Goal: Task Accomplishment & Management: Manage account settings

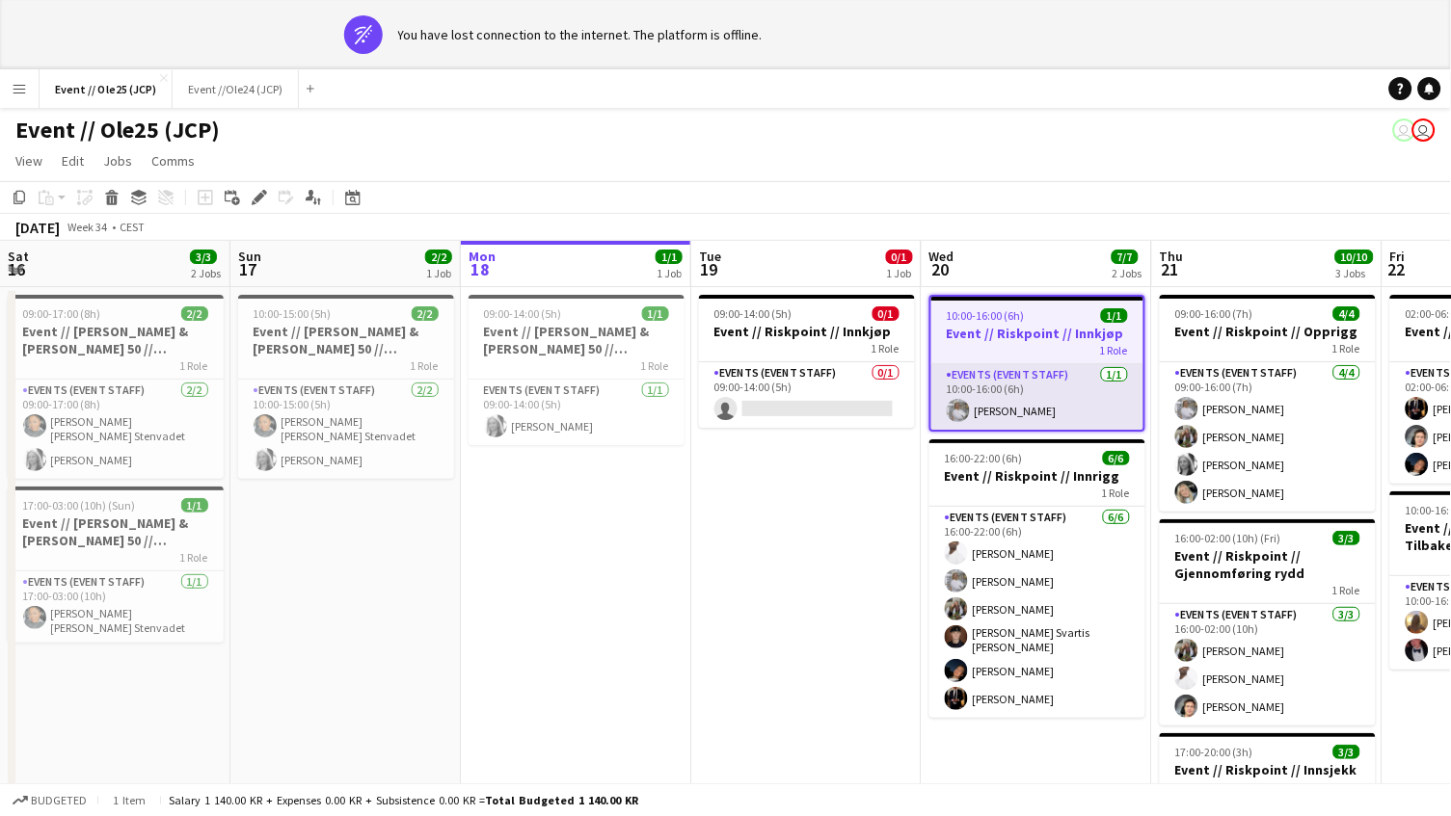
scroll to position [0, 509]
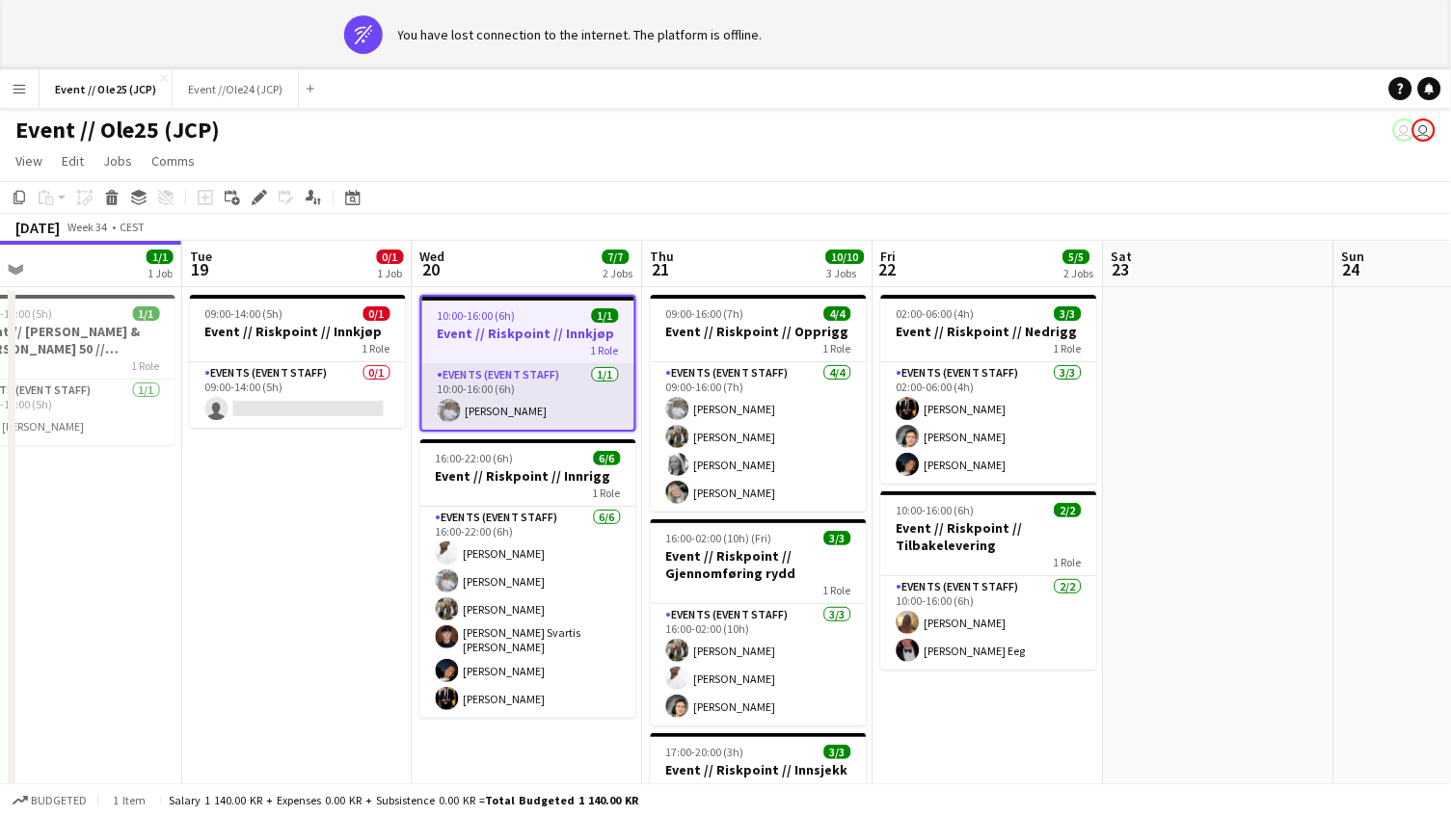
click at [467, 382] on app-card-role "Events (Event Staff) [DATE] 10:00-16:00 (6h) [PERSON_NAME]" at bounding box center [528, 397] width 212 height 66
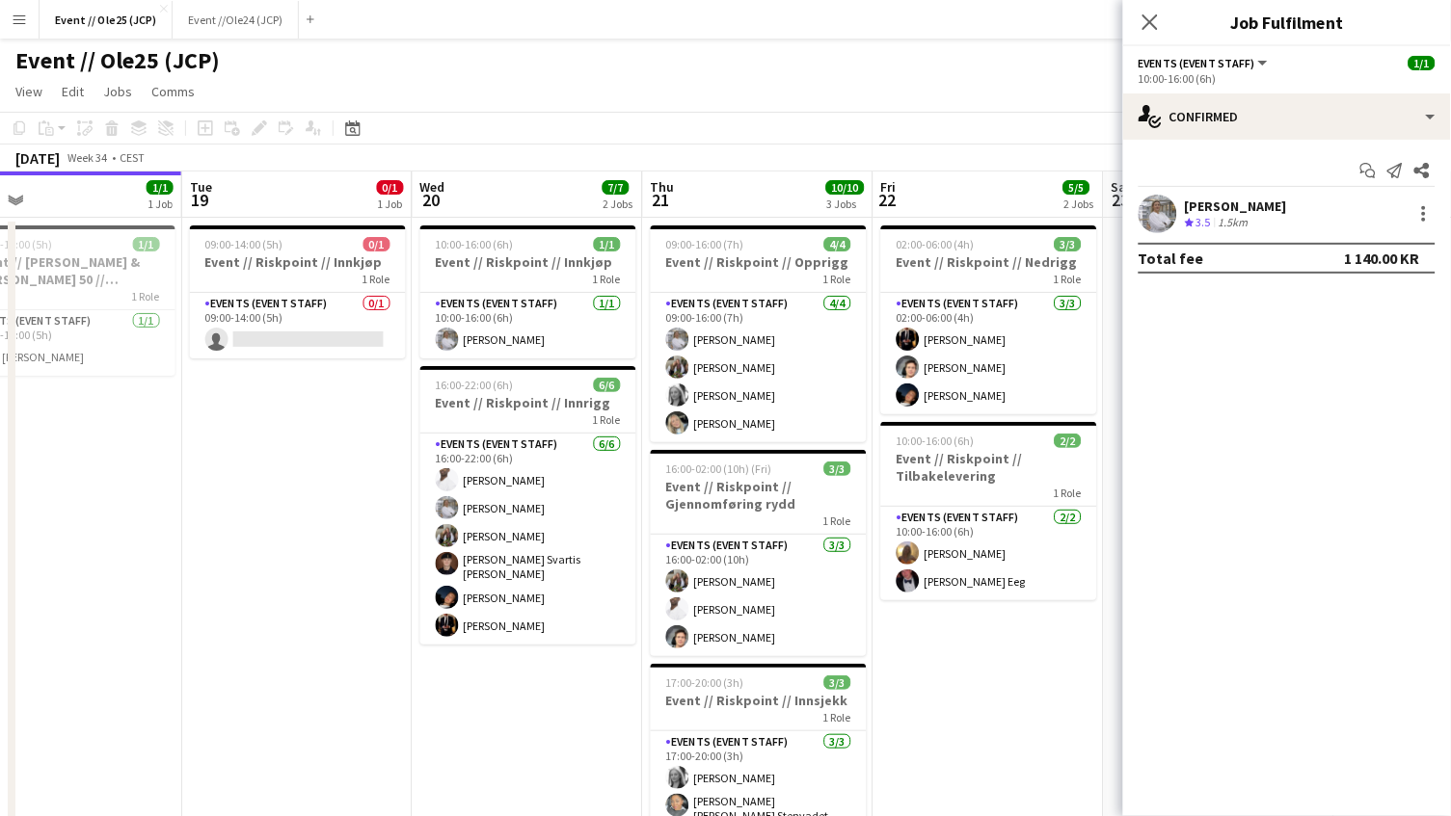
click at [1217, 210] on div "[PERSON_NAME]" at bounding box center [1236, 206] width 102 height 17
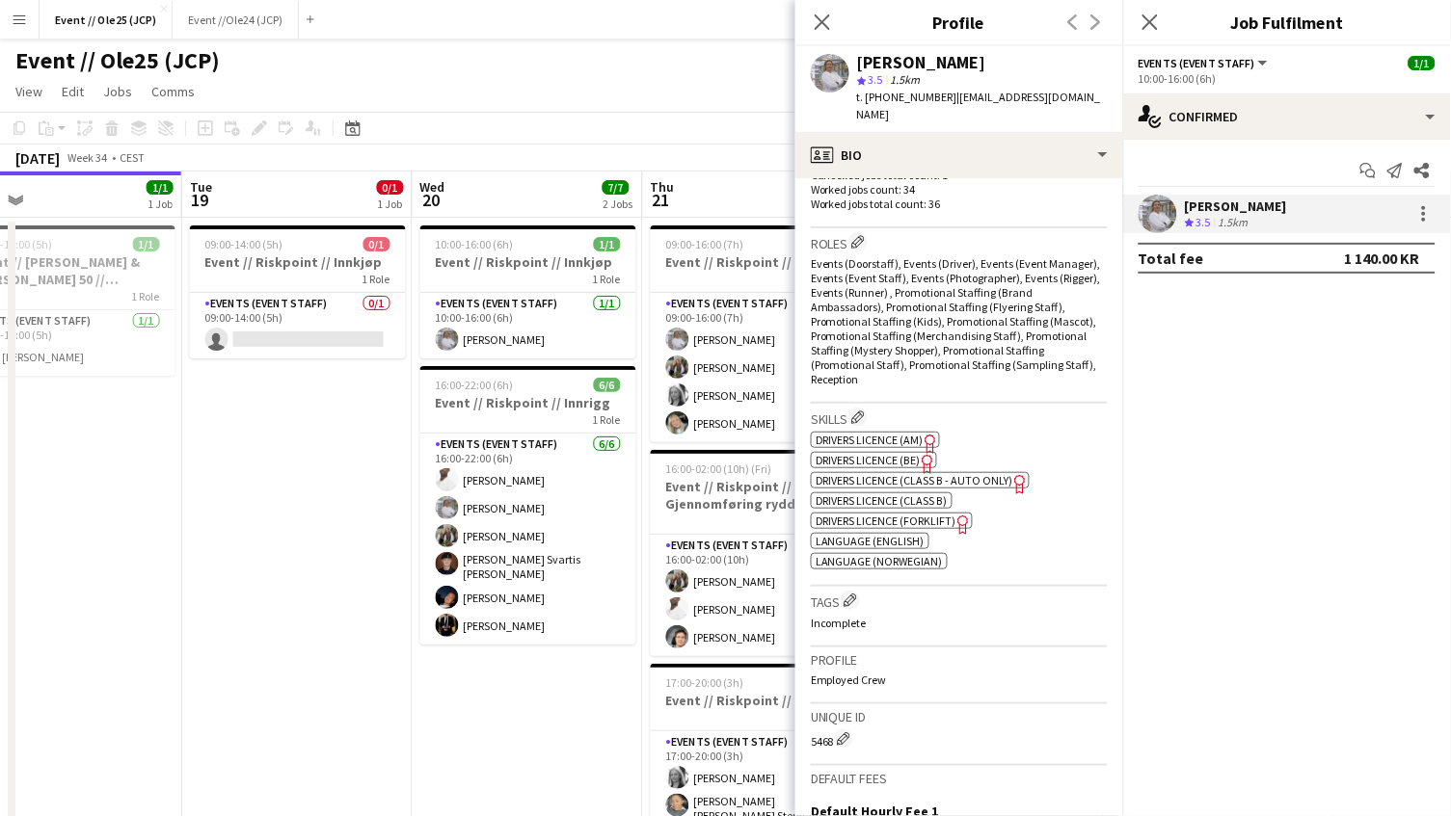
scroll to position [589, 0]
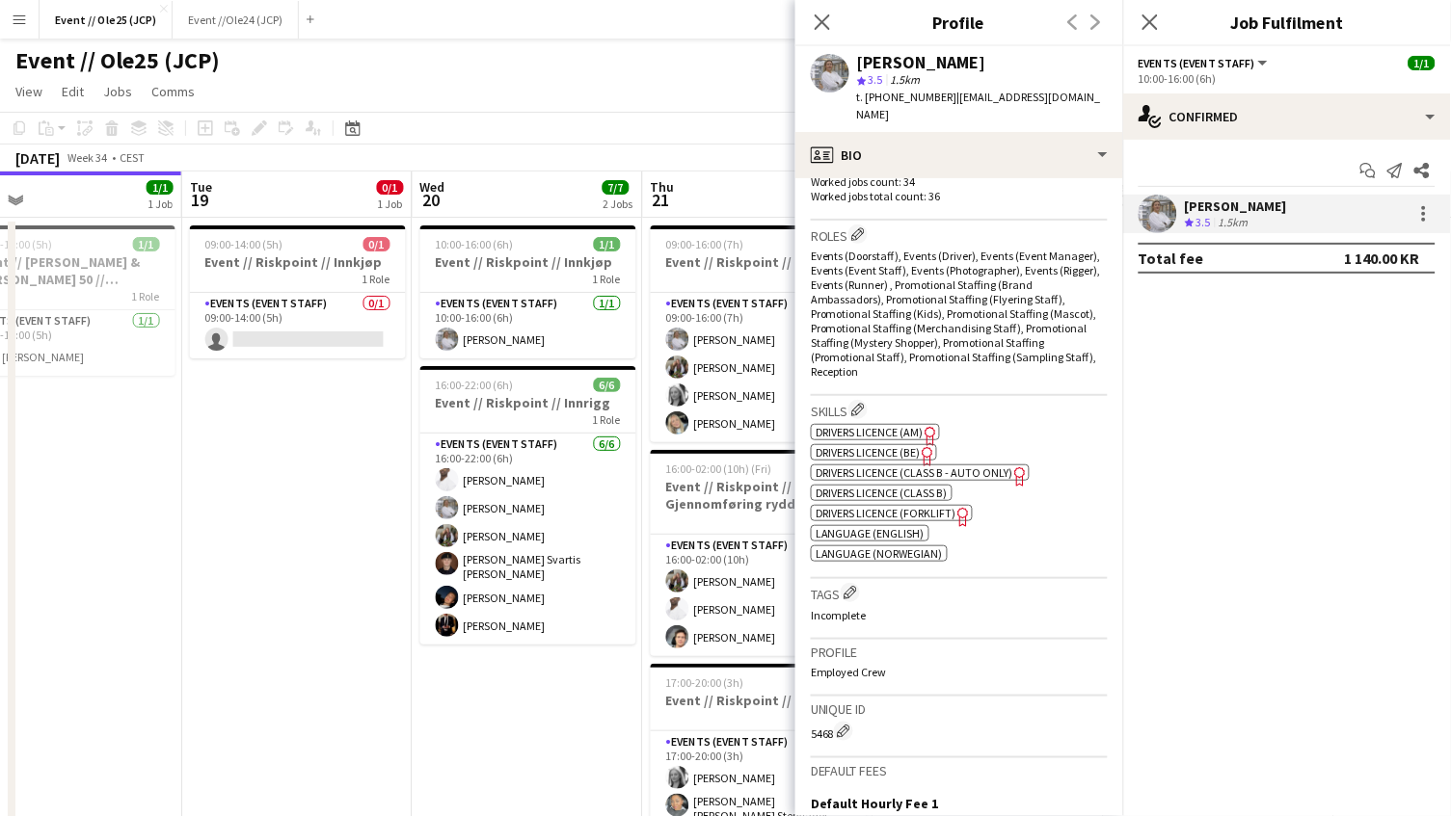
click at [361, 561] on app-date-cell "09:00-14:00 (5h) 0/1 Event // Riskpoint // Innkjøp 1 Role Events (Event Staff) …" at bounding box center [297, 574] width 230 height 713
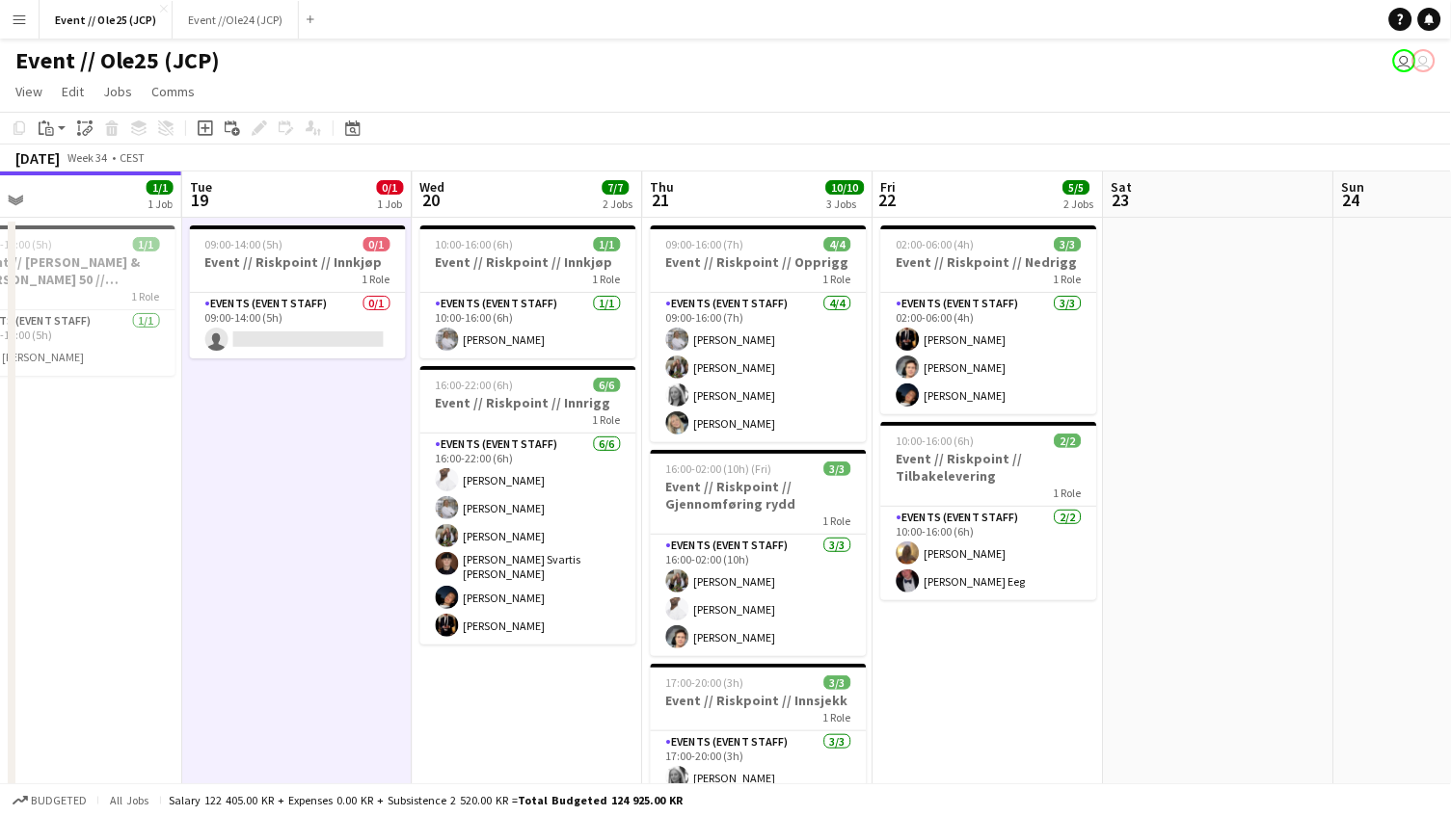
click at [655, 118] on app-toolbar "Copy Paste Paste Command V Paste with crew Command Shift V Paste linked Job [GE…" at bounding box center [725, 128] width 1451 height 33
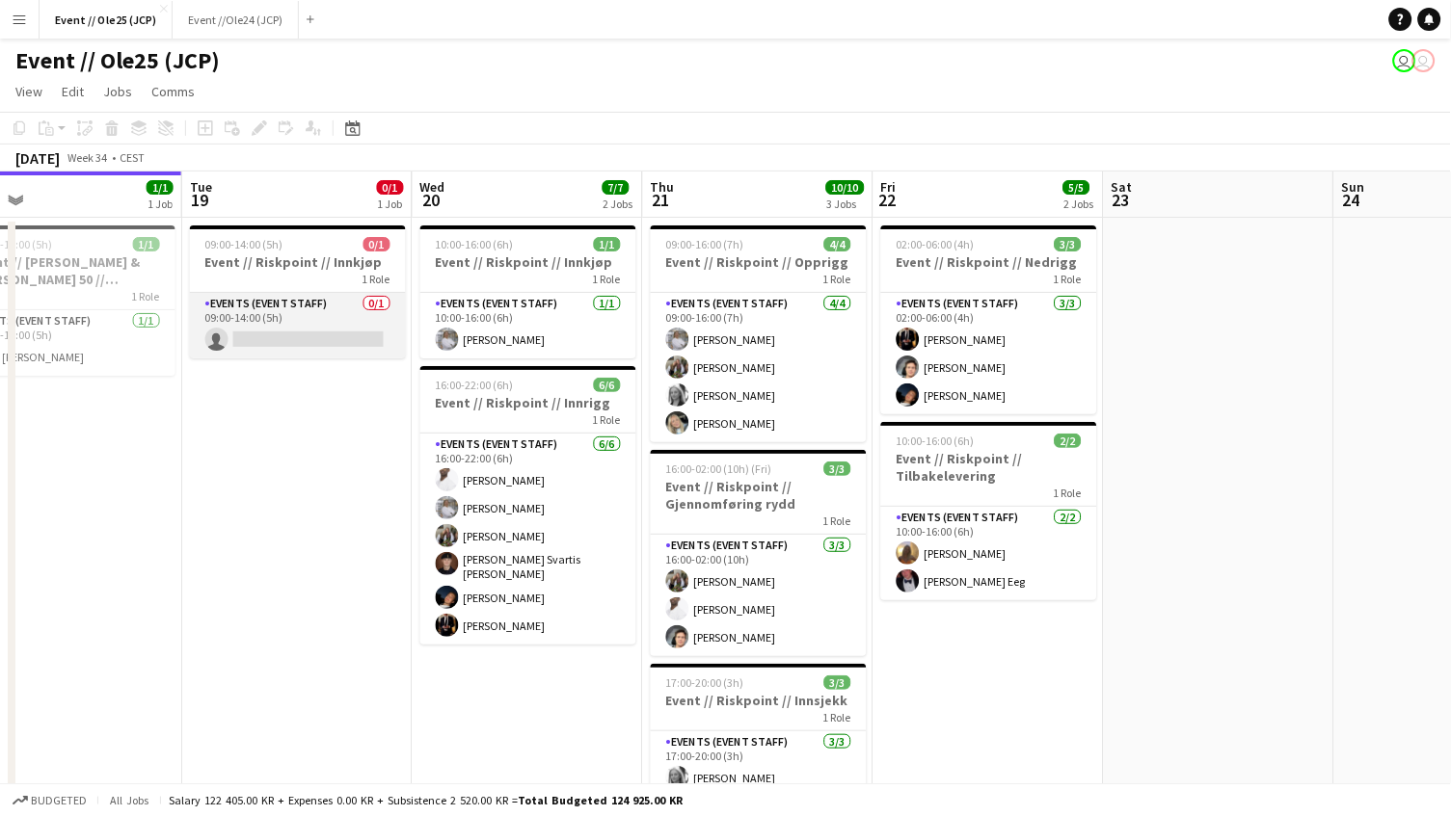
click at [269, 293] on app-card-role "Events (Event Staff) 0/1 09:00-14:00 (5h) single-neutral-actions" at bounding box center [298, 326] width 216 height 66
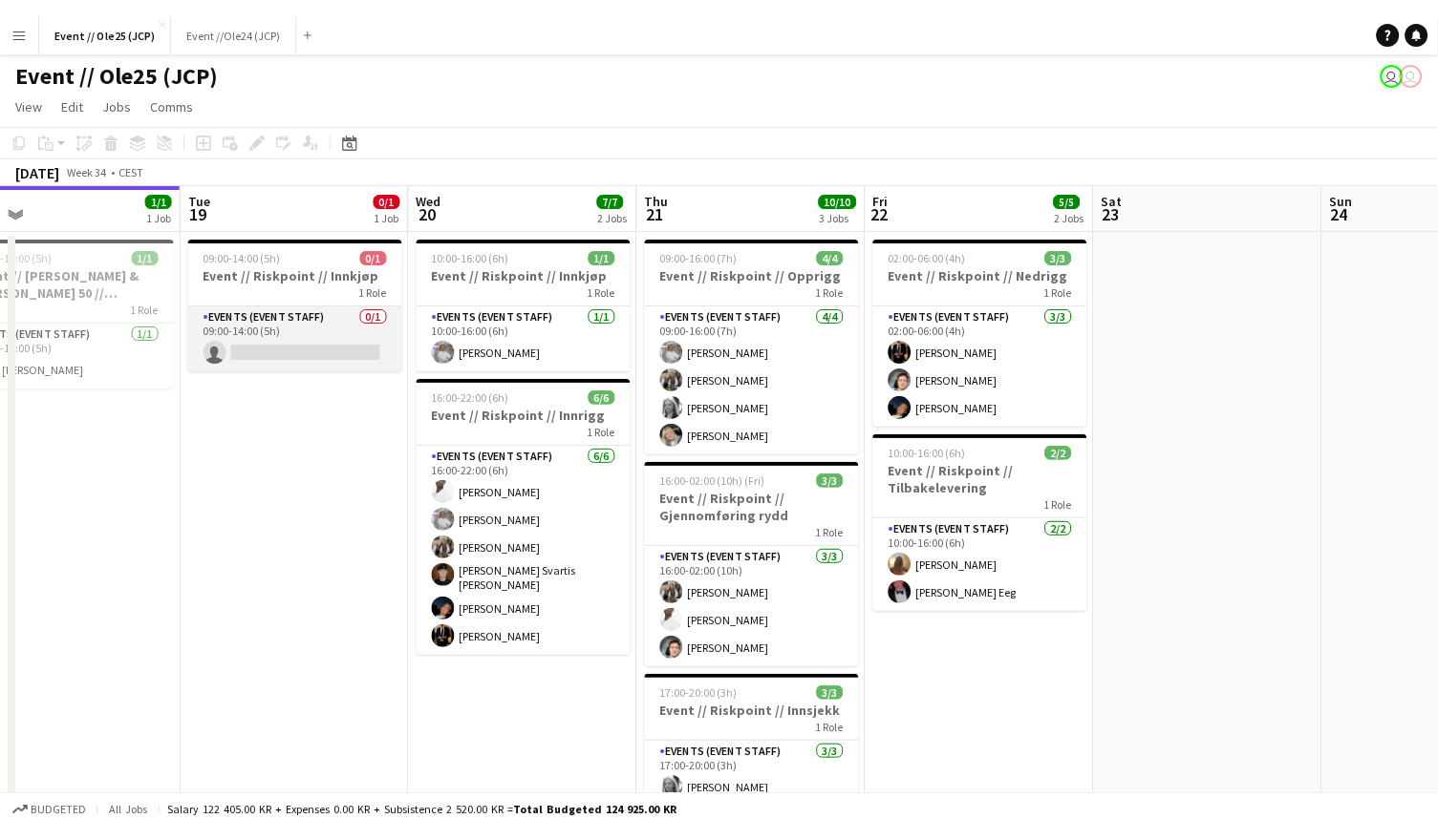
scroll to position [0, 501]
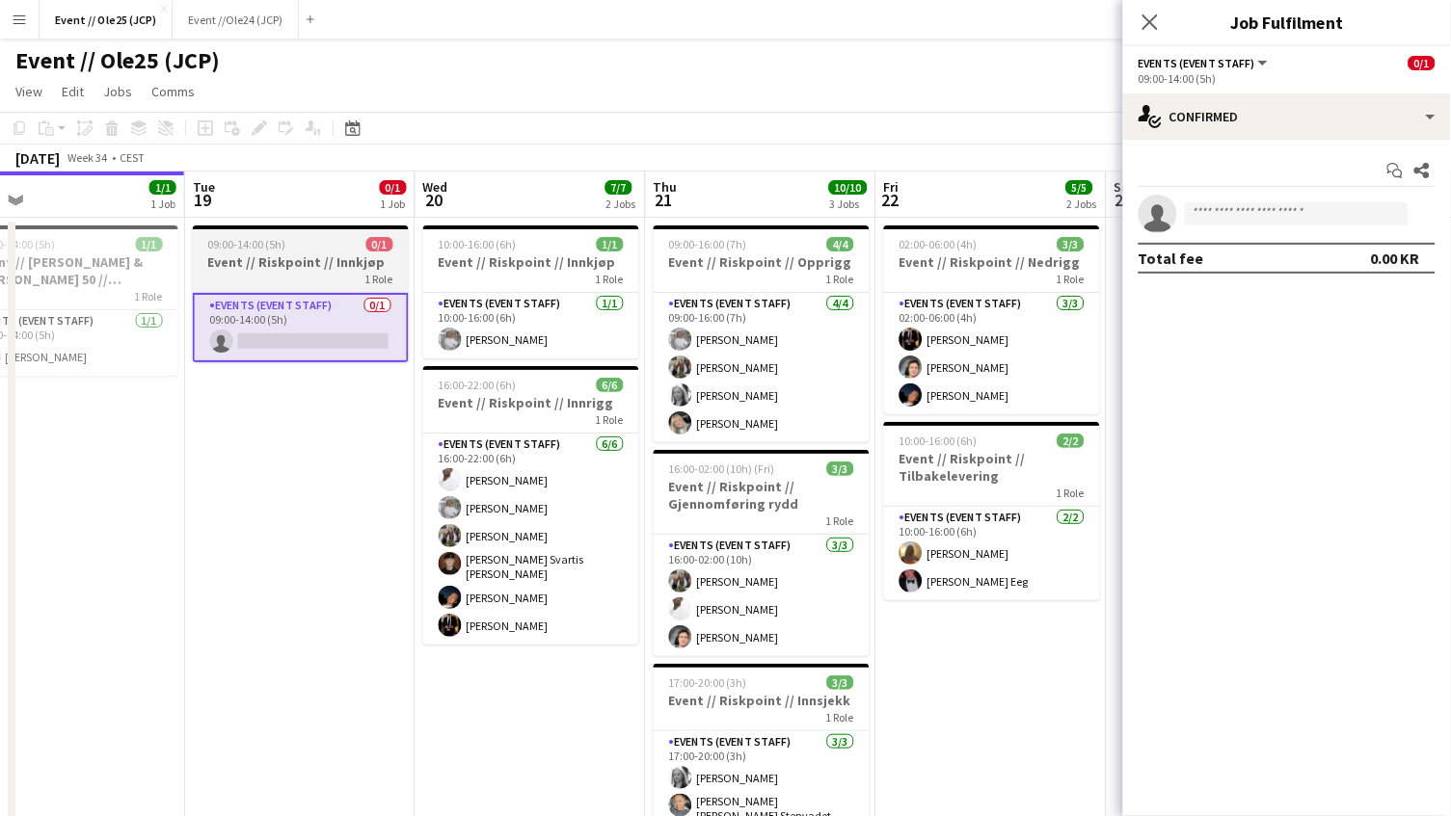
click at [306, 250] on div "09:00-14:00 (5h) 0/1" at bounding box center [301, 244] width 216 height 14
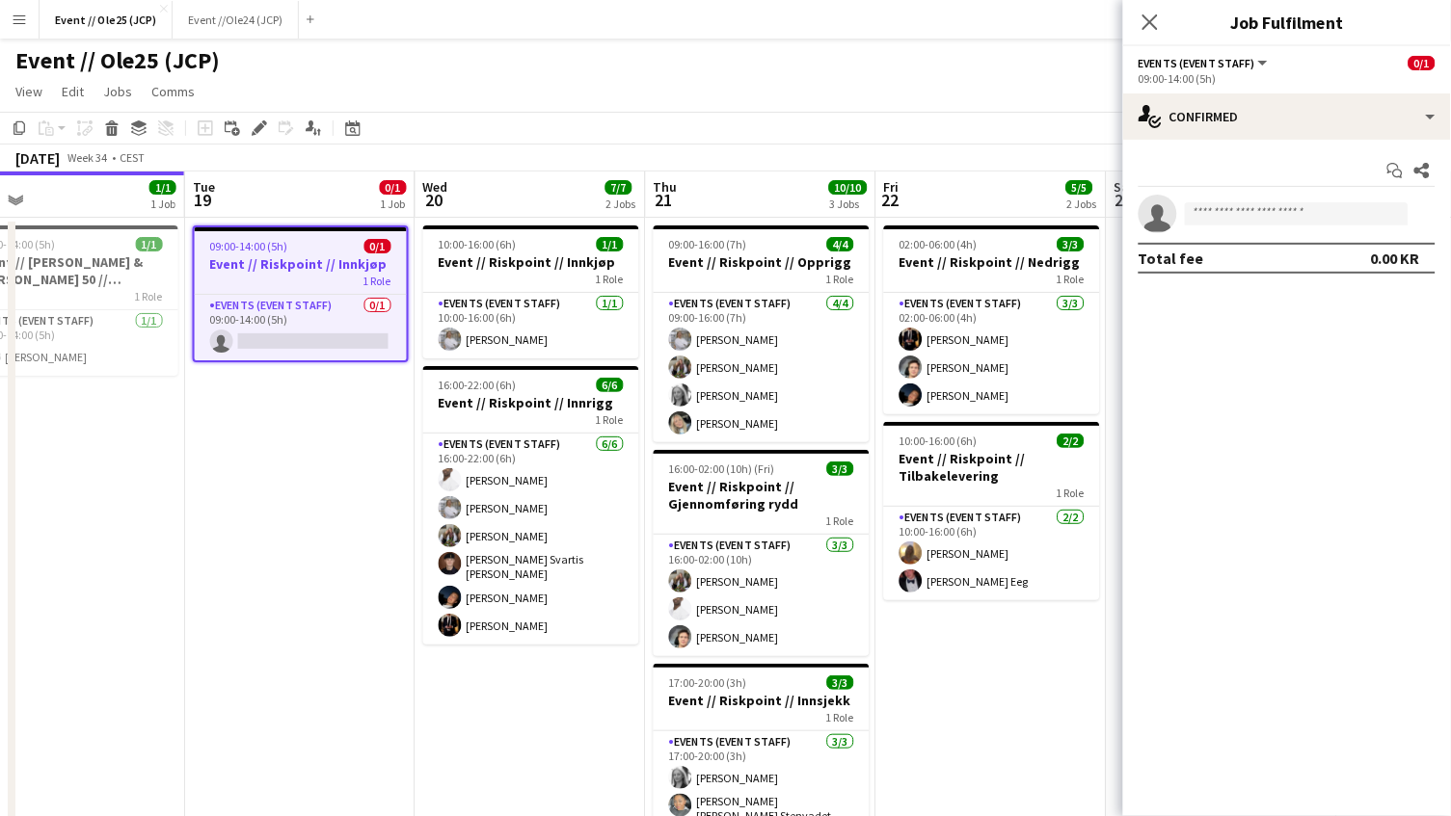
click at [759, 125] on app-toolbar "Copy Paste Paste Command V Paste with crew Command Shift V Paste linked Job [GE…" at bounding box center [725, 128] width 1451 height 33
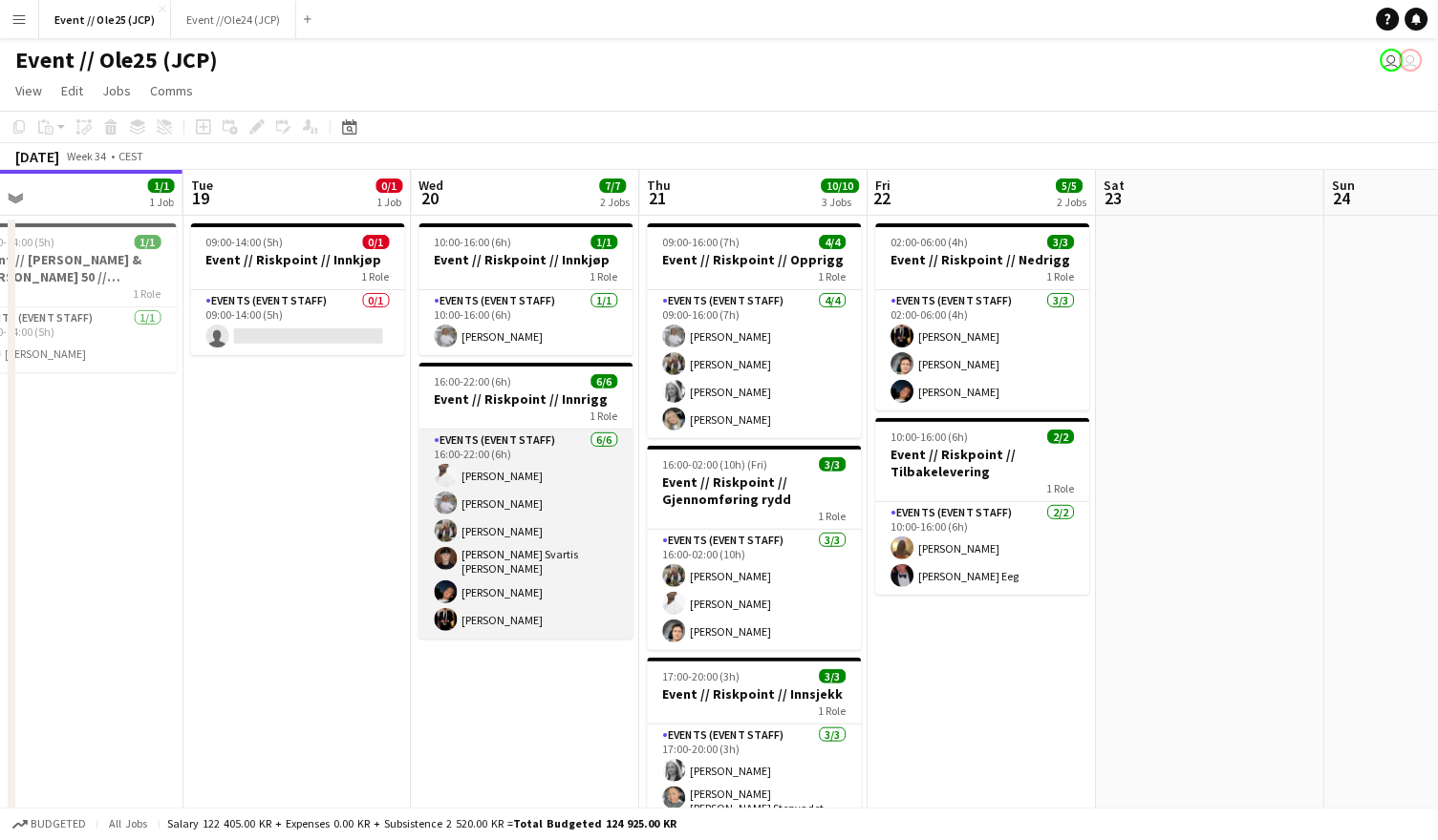
click at [542, 613] on app-card-role "Events (Event Staff) [DATE] 16:00-22:00 (6h) [PERSON_NAME] [PERSON_NAME] [PERSO…" at bounding box center [526, 534] width 214 height 209
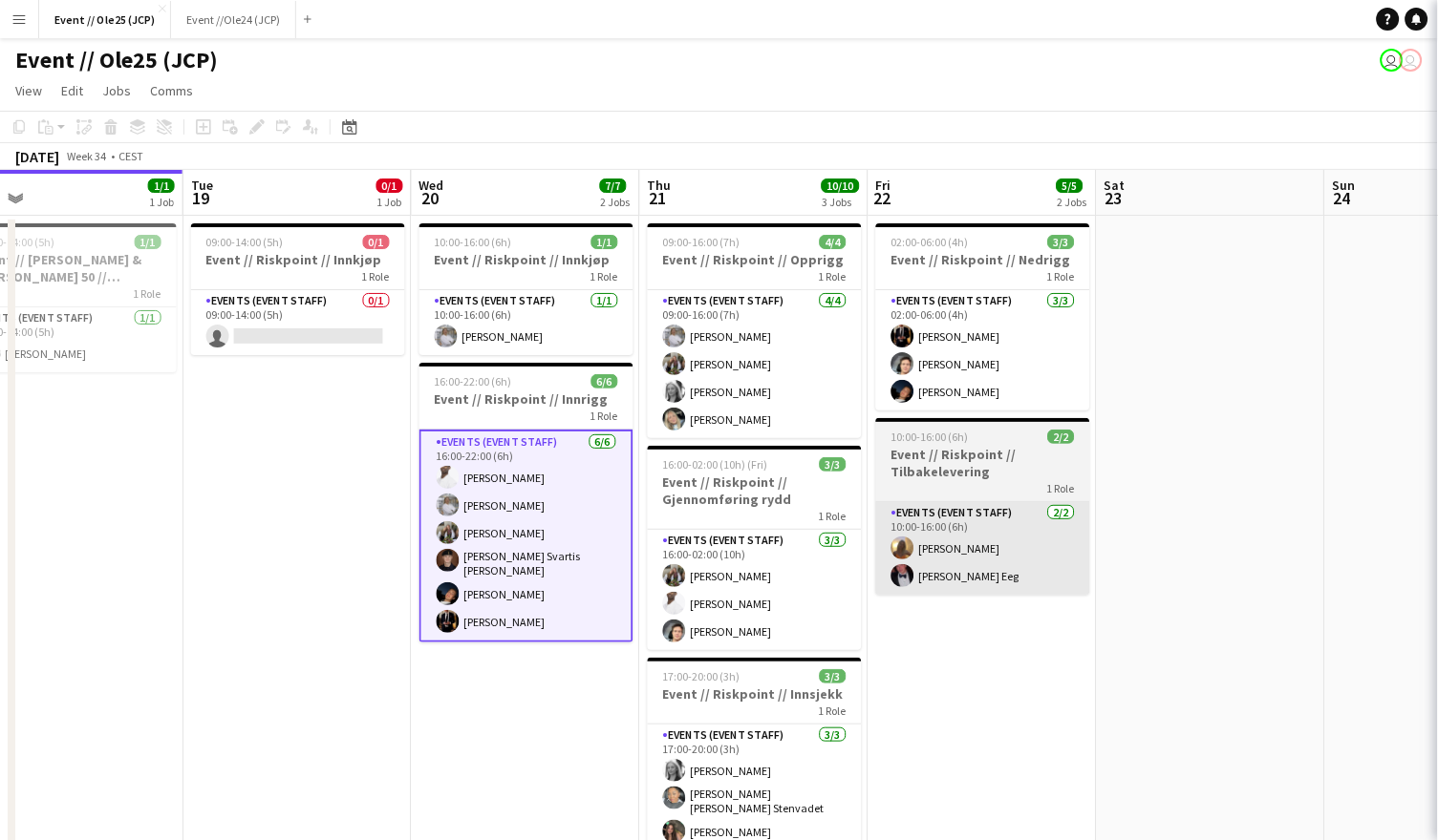
scroll to position [0, 500]
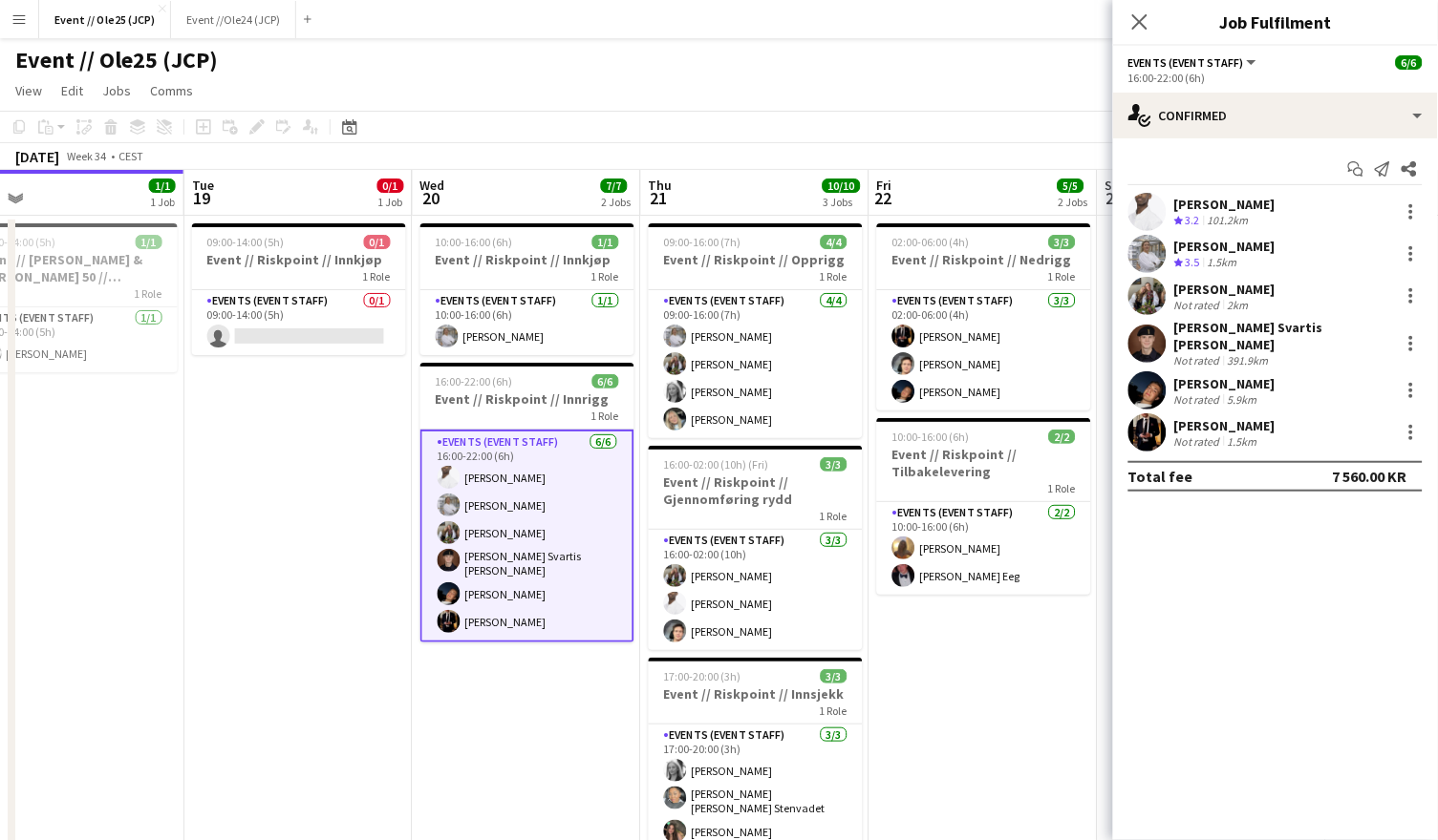
click at [1253, 354] on div "391.9km" at bounding box center [1248, 361] width 49 height 14
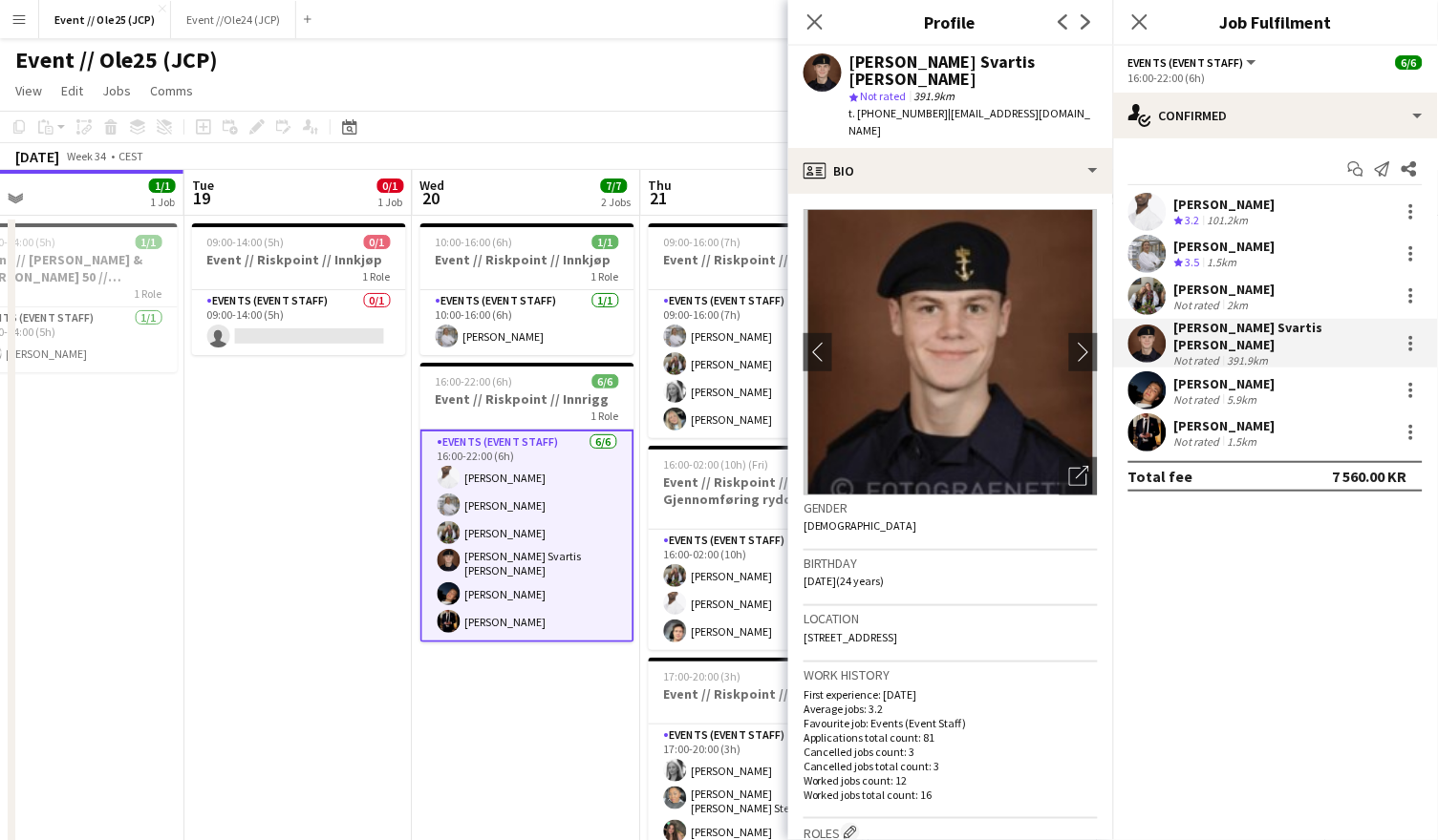
click at [1213, 281] on div "[PERSON_NAME]" at bounding box center [1225, 288] width 101 height 17
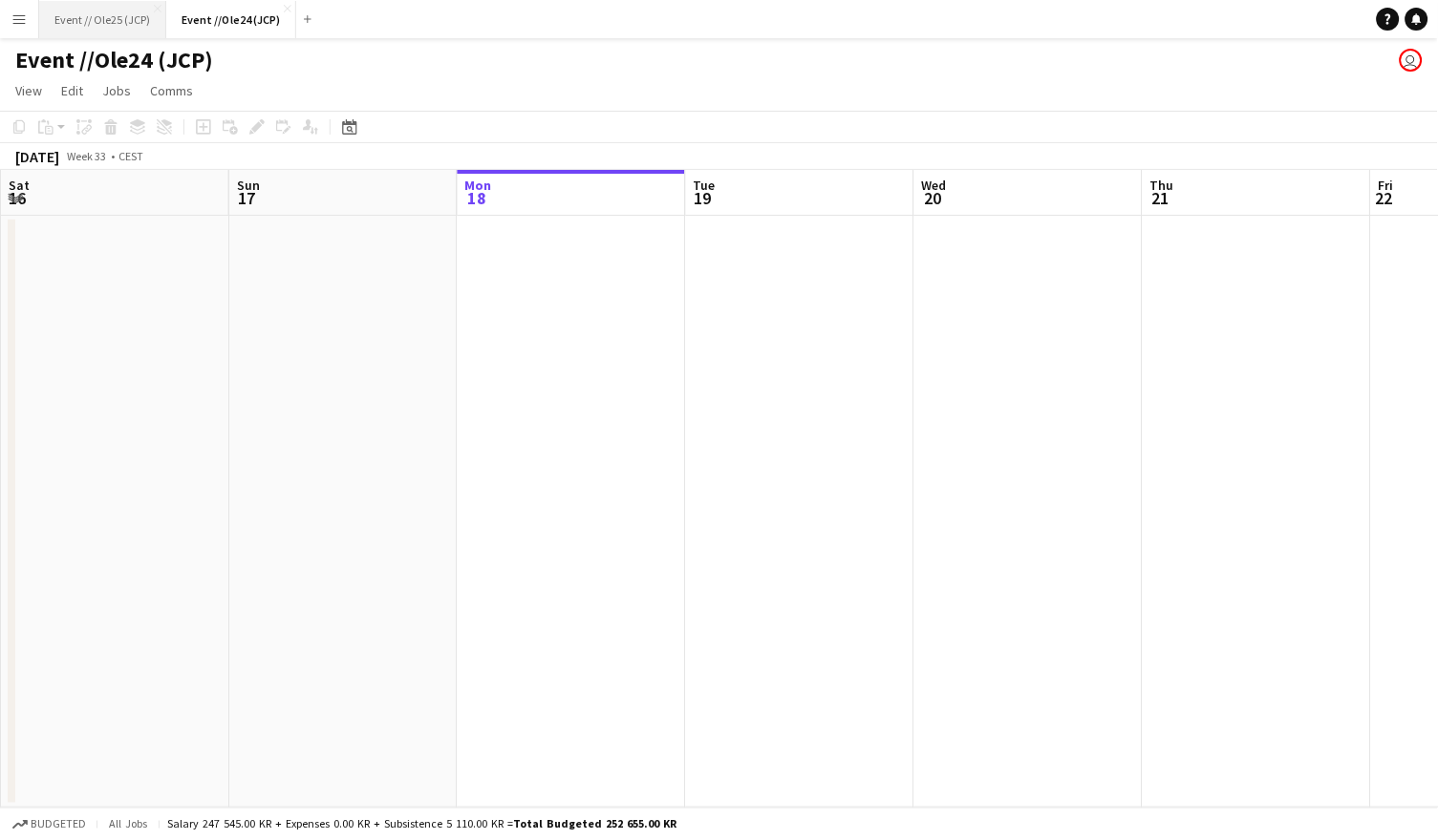
click at [121, 21] on button "Event // Ole25 (JCP) Close" at bounding box center [103, 20] width 127 height 38
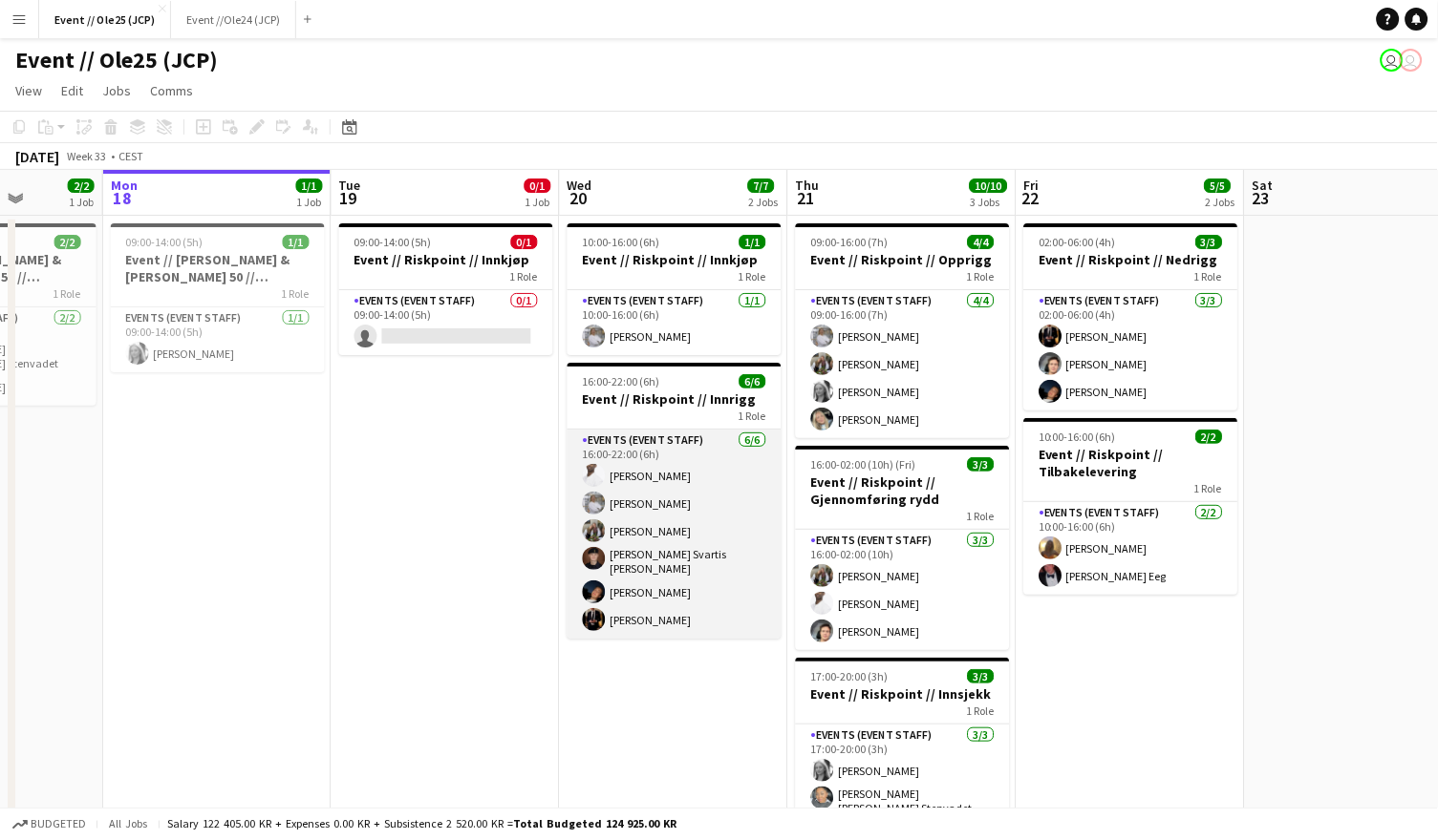
scroll to position [0, 626]
